Goal: Find specific page/section: Find specific page/section

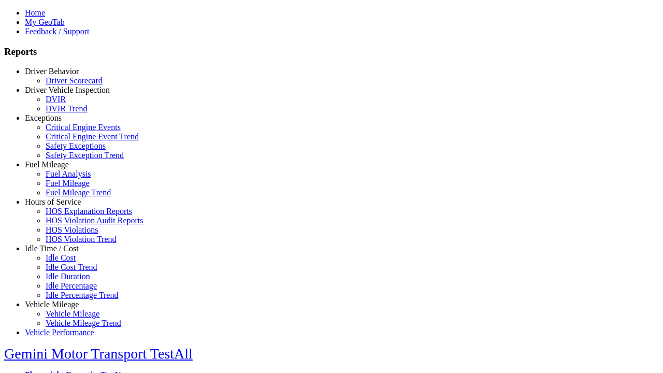
click at [60, 76] on link "Driver Behavior" at bounding box center [52, 71] width 54 height 9
click at [67, 85] on link "Driver Scorecard" at bounding box center [74, 80] width 57 height 9
